Goal: Complete application form

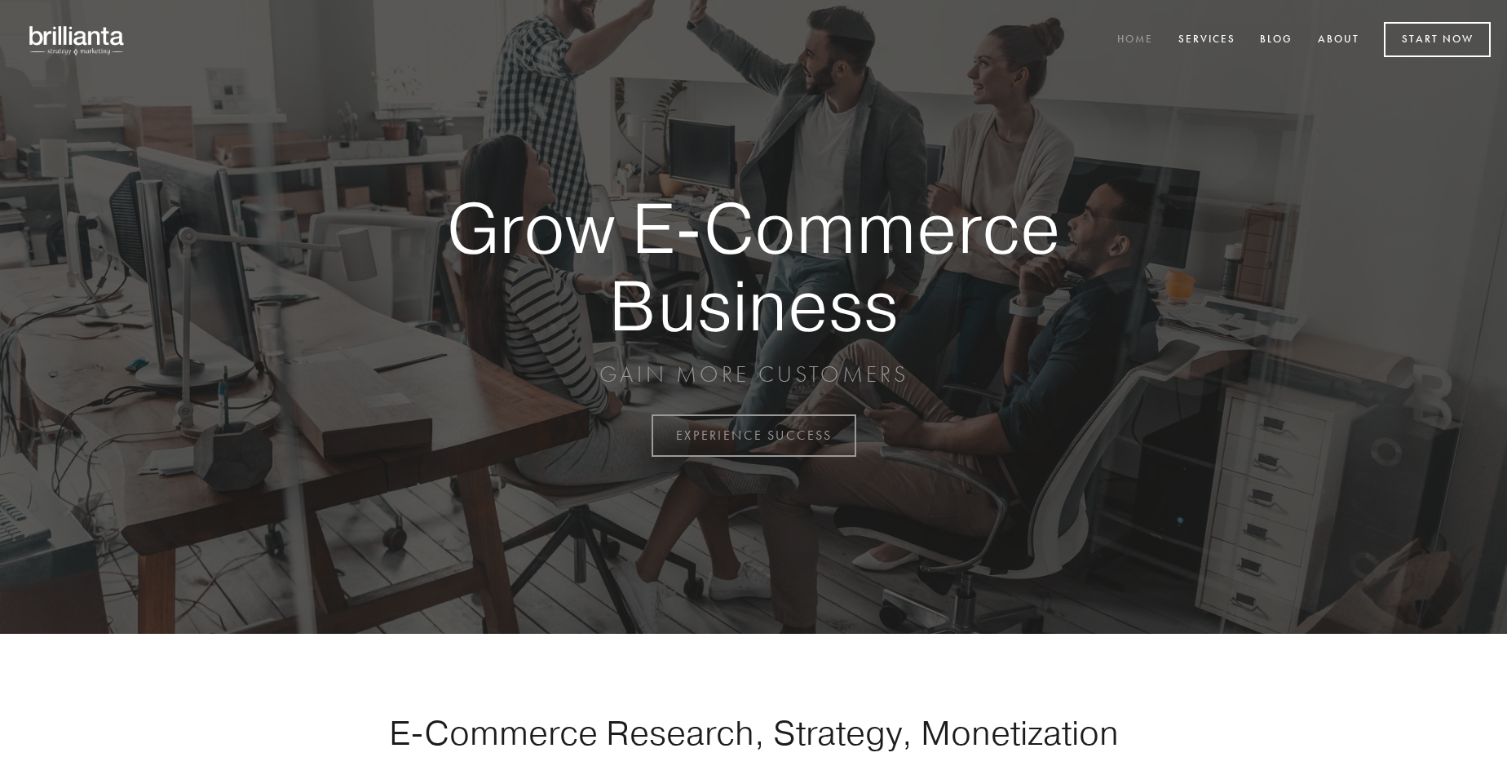
scroll to position [4274, 0]
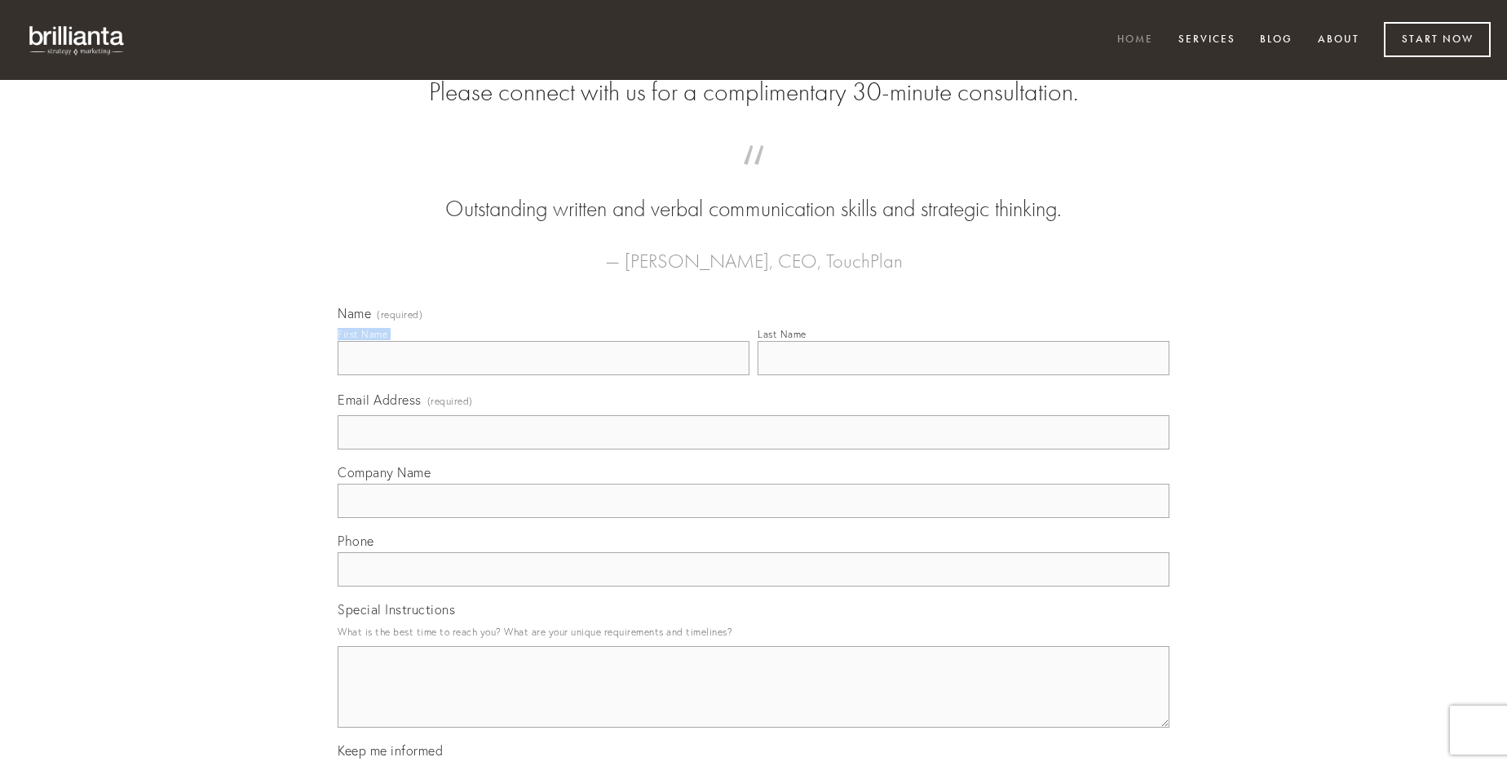
type input "[PERSON_NAME]"
click at [963, 375] on input "Last Name" at bounding box center [964, 358] width 412 height 34
type input "[PERSON_NAME]"
click at [753, 449] on input "Email Address (required)" at bounding box center [754, 432] width 832 height 34
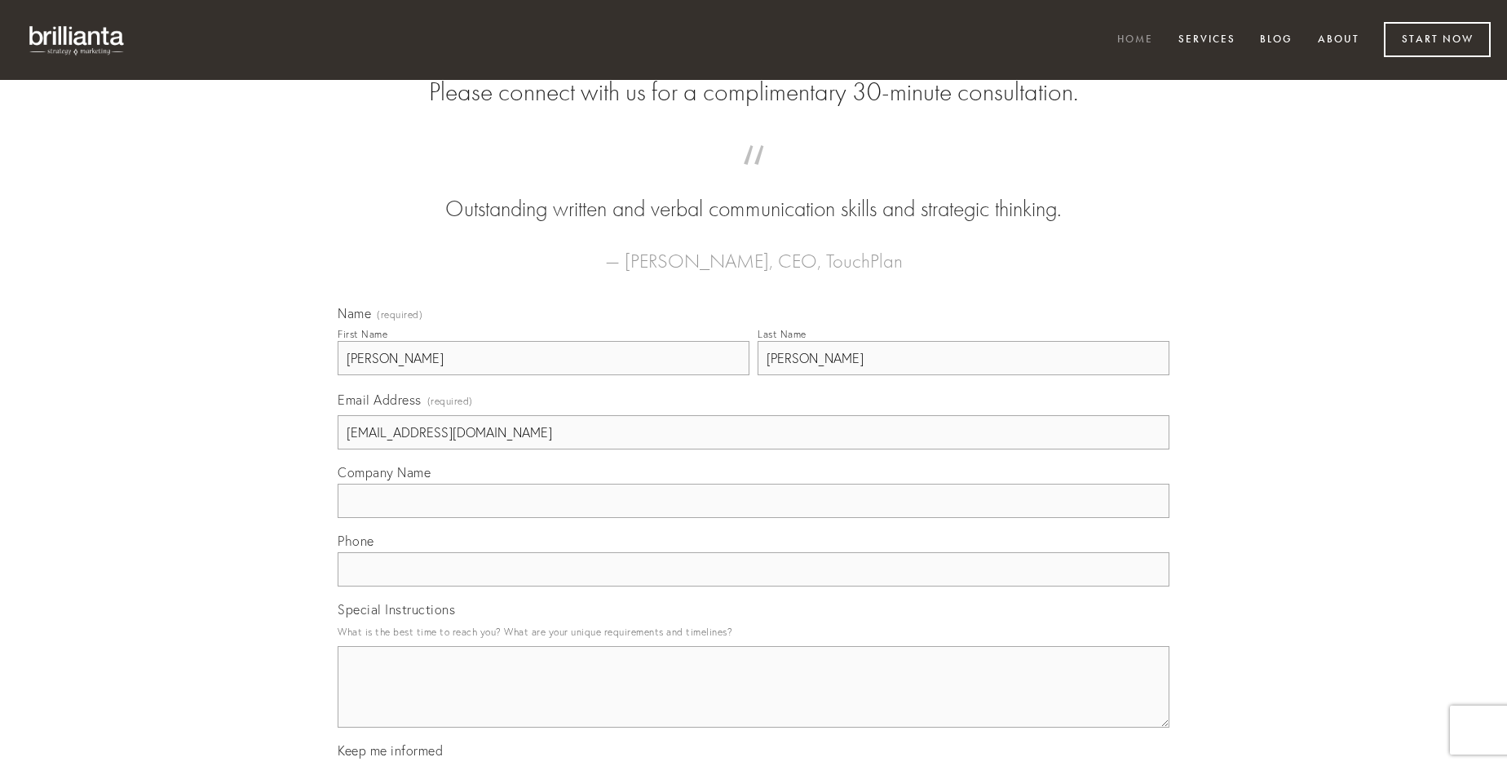
type input "[EMAIL_ADDRESS][DOMAIN_NAME]"
click at [753, 518] on input "Company Name" at bounding box center [754, 501] width 832 height 34
type input "suscipio"
click at [753, 586] on input "text" at bounding box center [754, 569] width 832 height 34
click at [753, 701] on textarea "Special Instructions" at bounding box center [754, 687] width 832 height 82
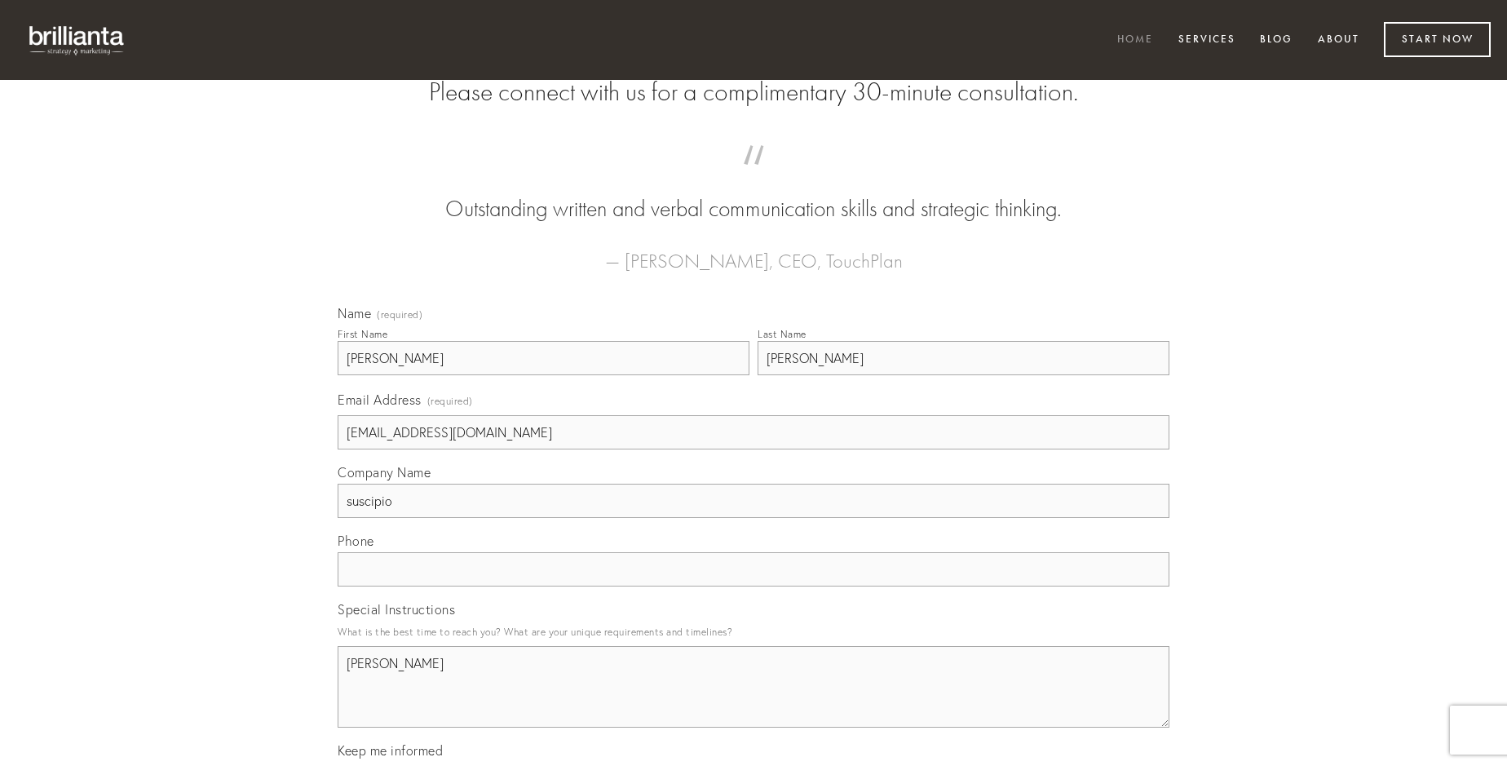
type textarea "[PERSON_NAME]"
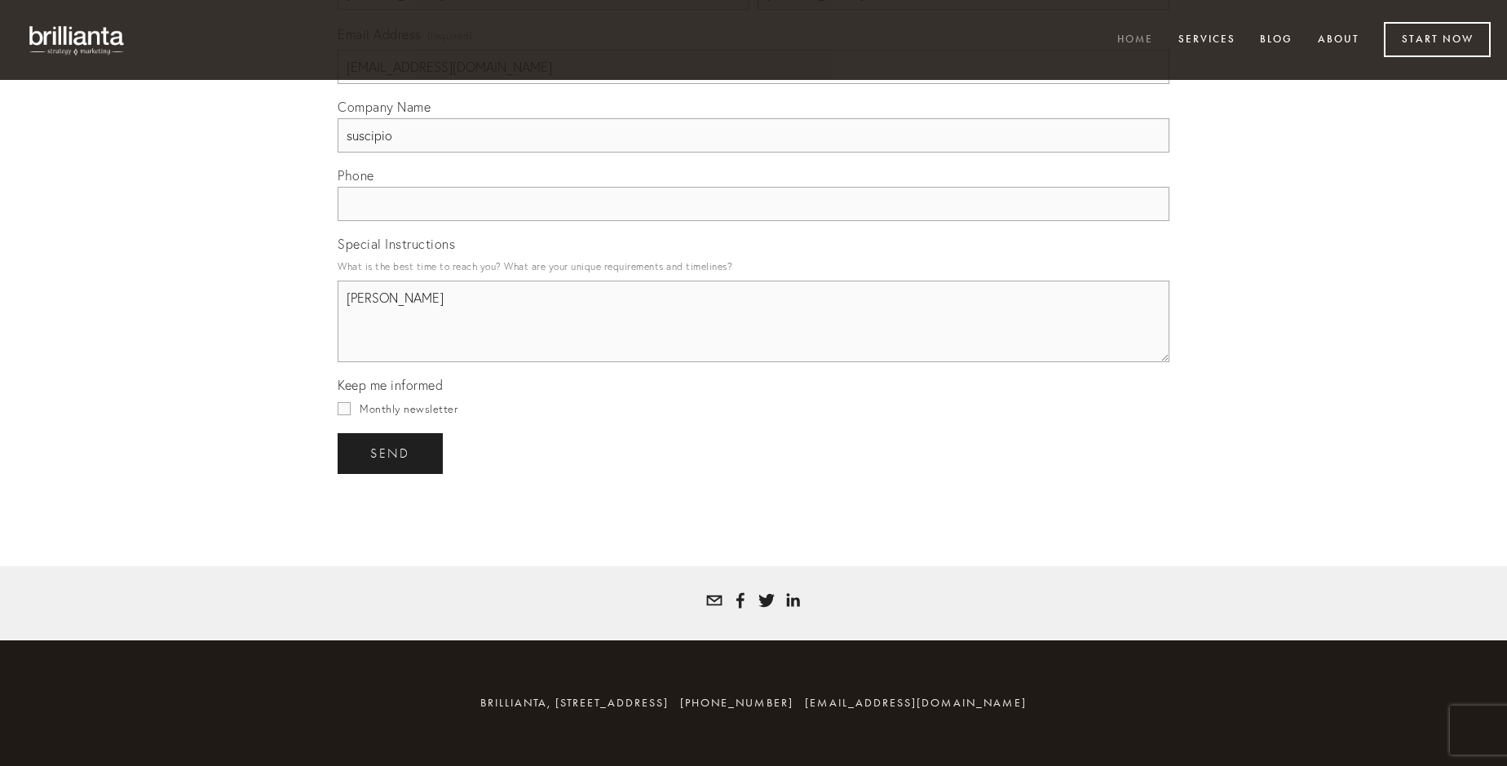
click at [391, 453] on span "send" at bounding box center [390, 453] width 40 height 15
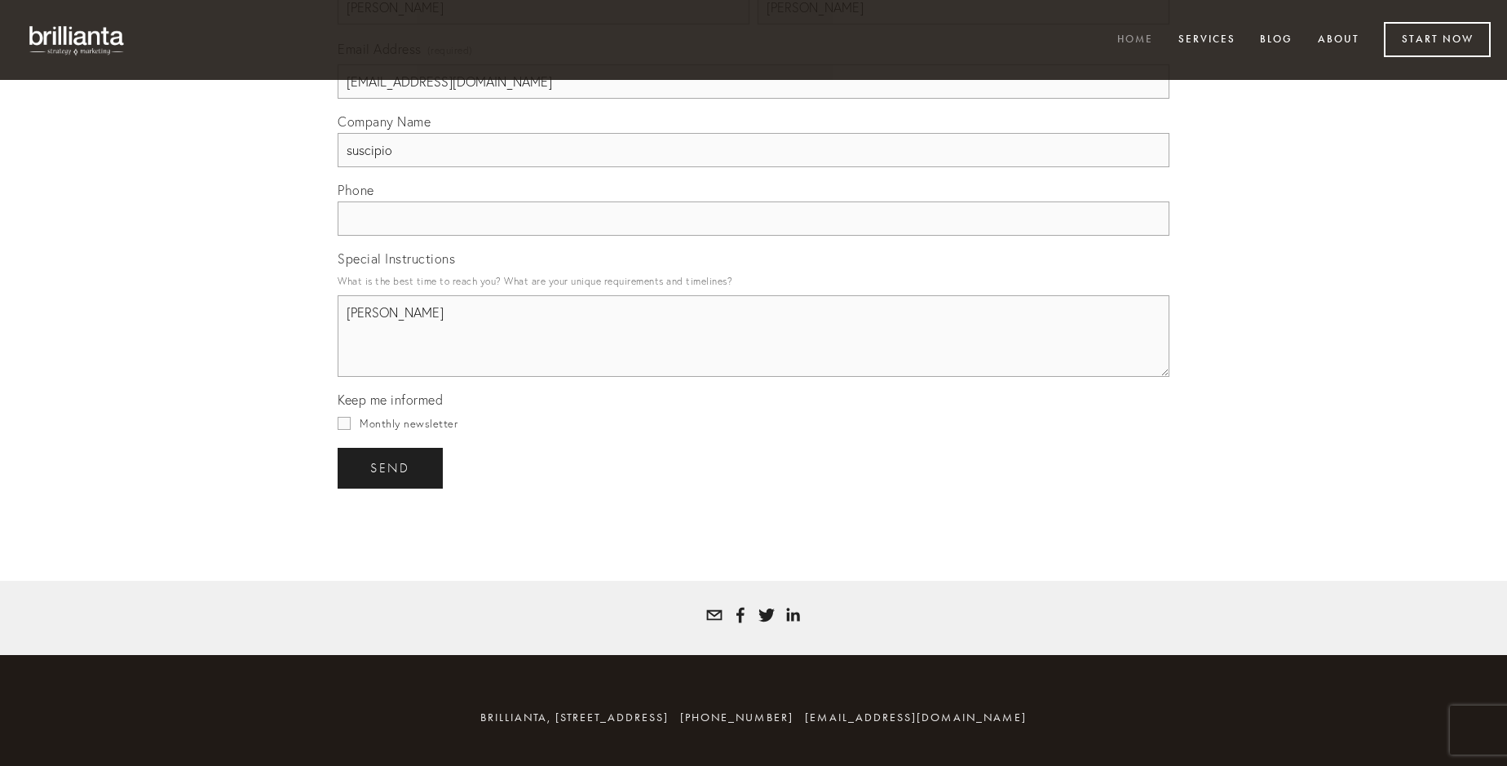
scroll to position [4226, 0]
